Goal: Download file/media

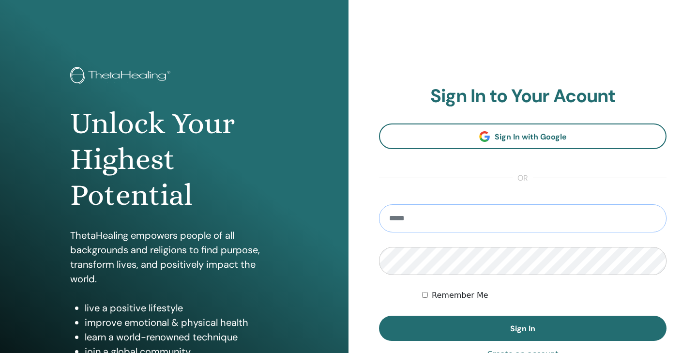
type input "**********"
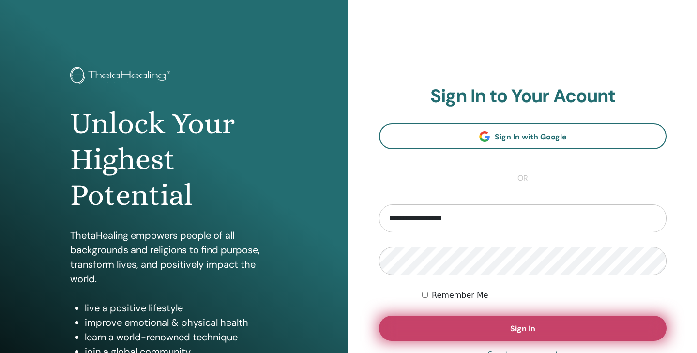
click at [521, 333] on button "Sign In" at bounding box center [523, 328] width 288 height 25
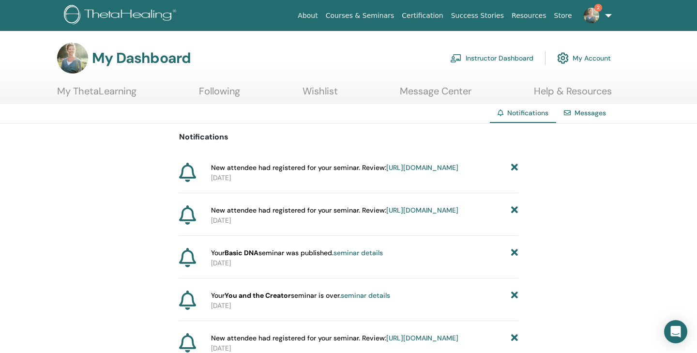
click at [503, 60] on link "Instructor Dashboard" at bounding box center [491, 57] width 83 height 21
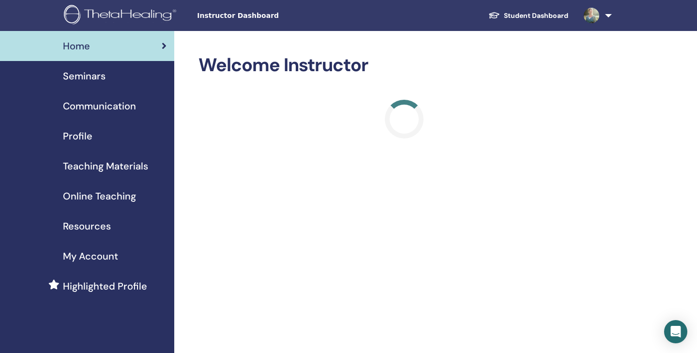
click at [87, 76] on span "Seminars" at bounding box center [84, 76] width 43 height 15
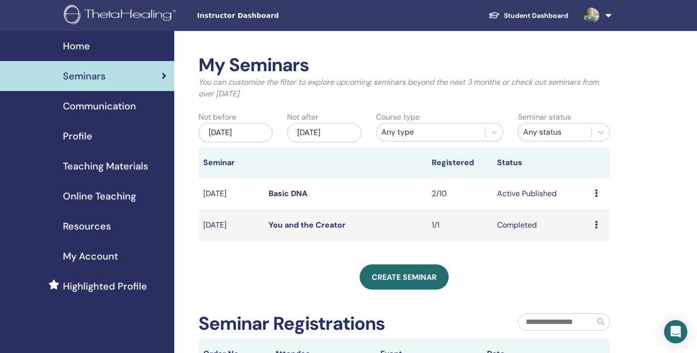
click at [596, 192] on icon at bounding box center [596, 193] width 3 height 8
click at [587, 228] on link "Attendees" at bounding box center [593, 229] width 37 height 10
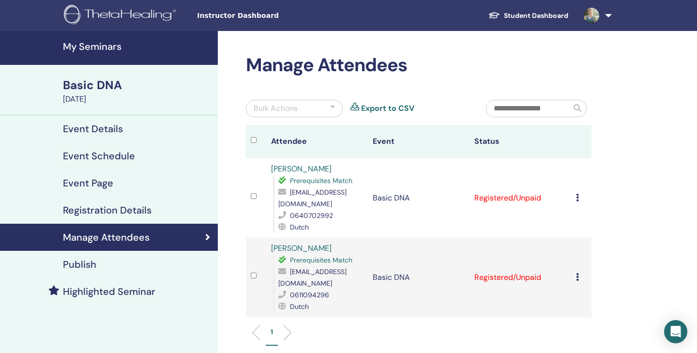
click at [577, 197] on icon at bounding box center [577, 198] width 3 height 8
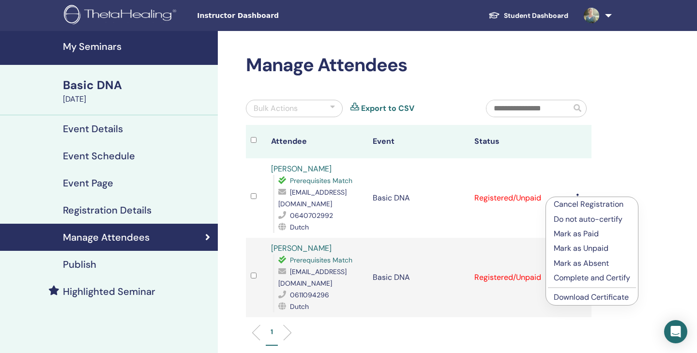
click at [562, 299] on link "Download Certificate" at bounding box center [591, 297] width 75 height 10
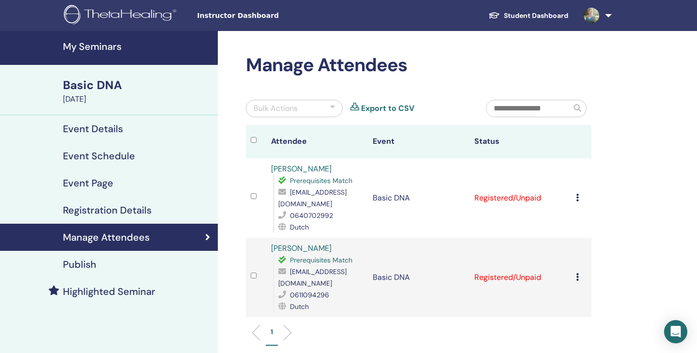
click at [578, 276] on icon at bounding box center [577, 277] width 3 height 8
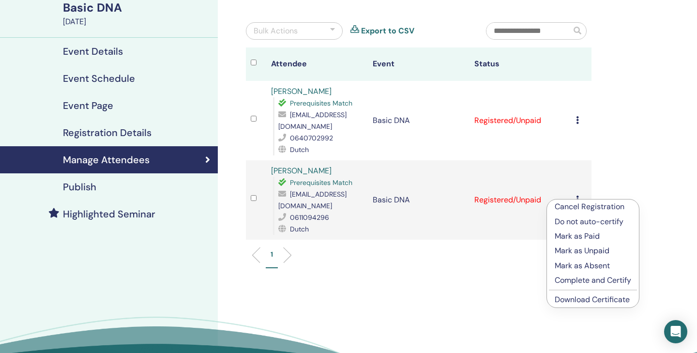
scroll to position [80, 0]
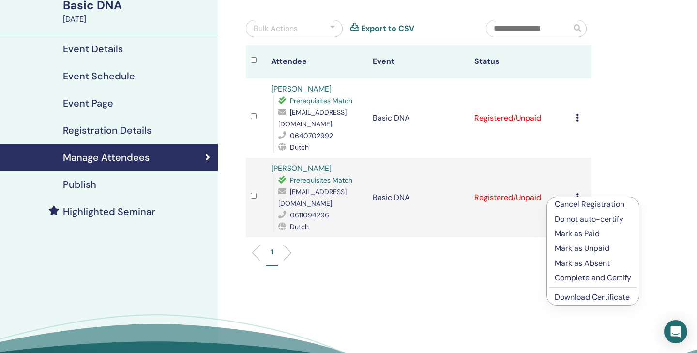
click at [576, 297] on link "Download Certificate" at bounding box center [592, 297] width 75 height 10
